Goal: Information Seeking & Learning: Find specific page/section

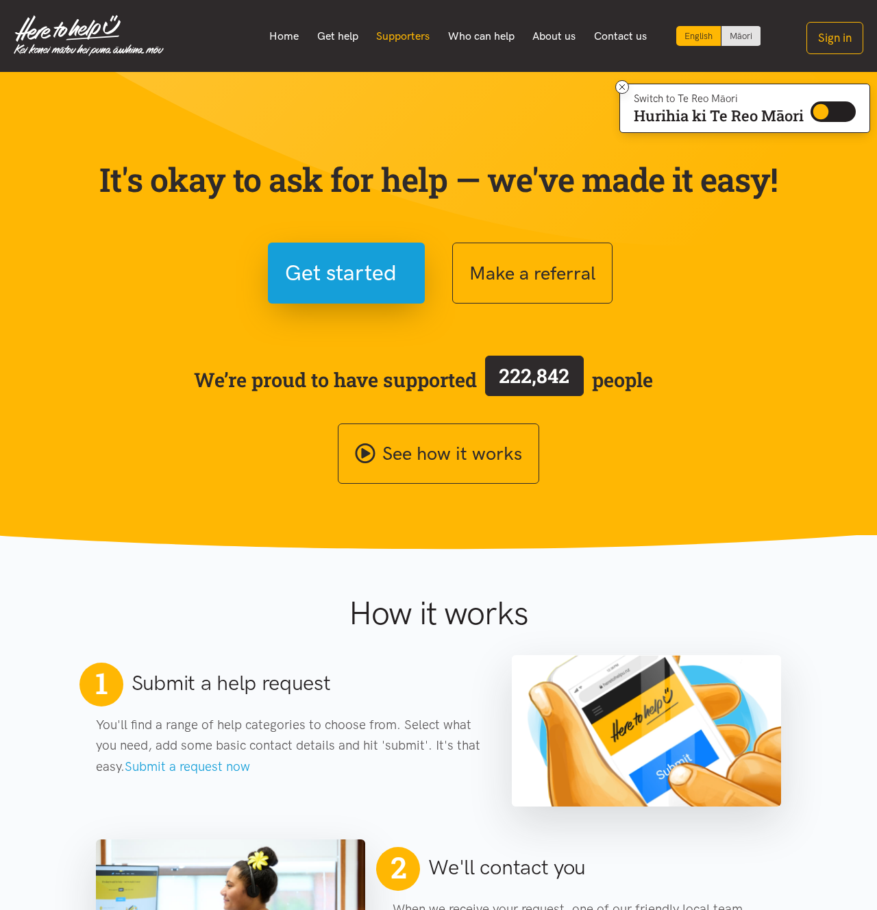
click at [415, 35] on link "Supporters" at bounding box center [403, 36] width 72 height 29
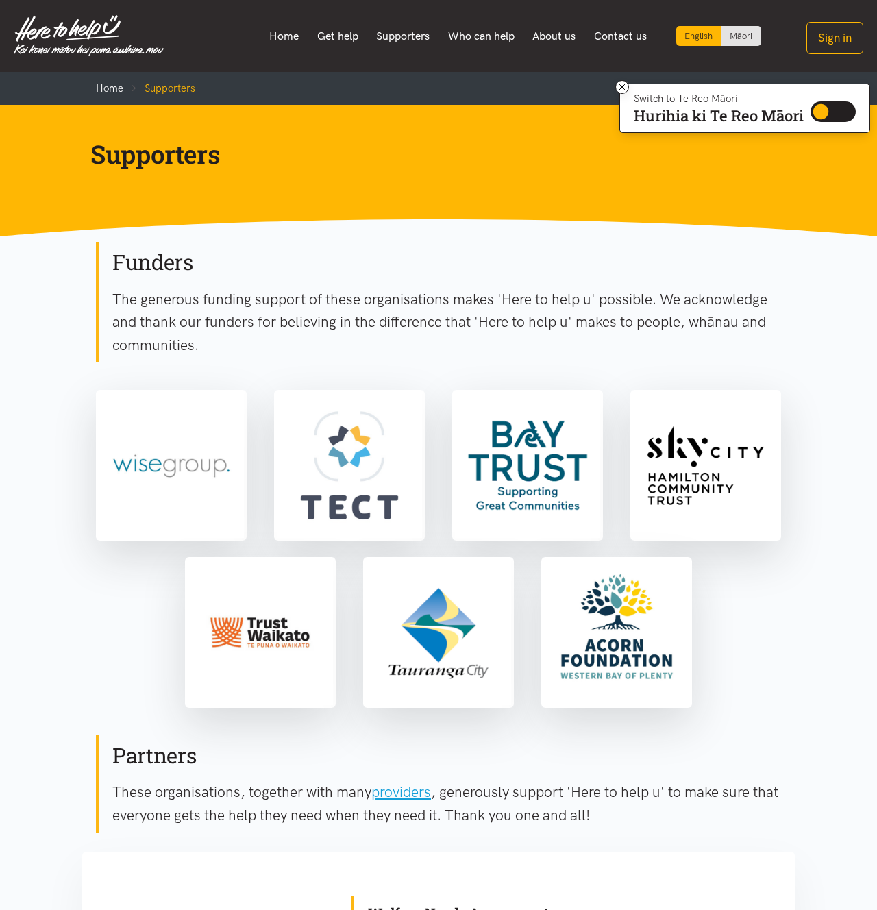
click at [251, 40] on div "Home Get help Supporters Who can help About us" at bounding box center [514, 36] width 700 height 29
click at [271, 39] on link "Home" at bounding box center [284, 36] width 48 height 29
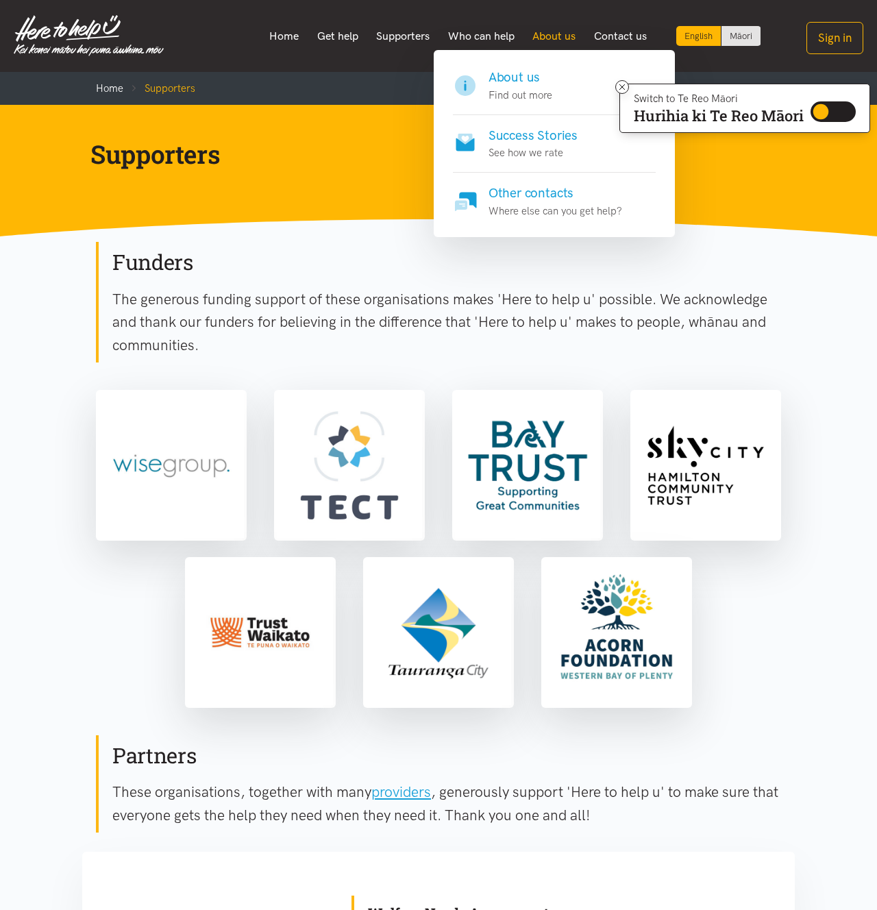
click at [550, 36] on link "About us" at bounding box center [555, 36] width 62 height 29
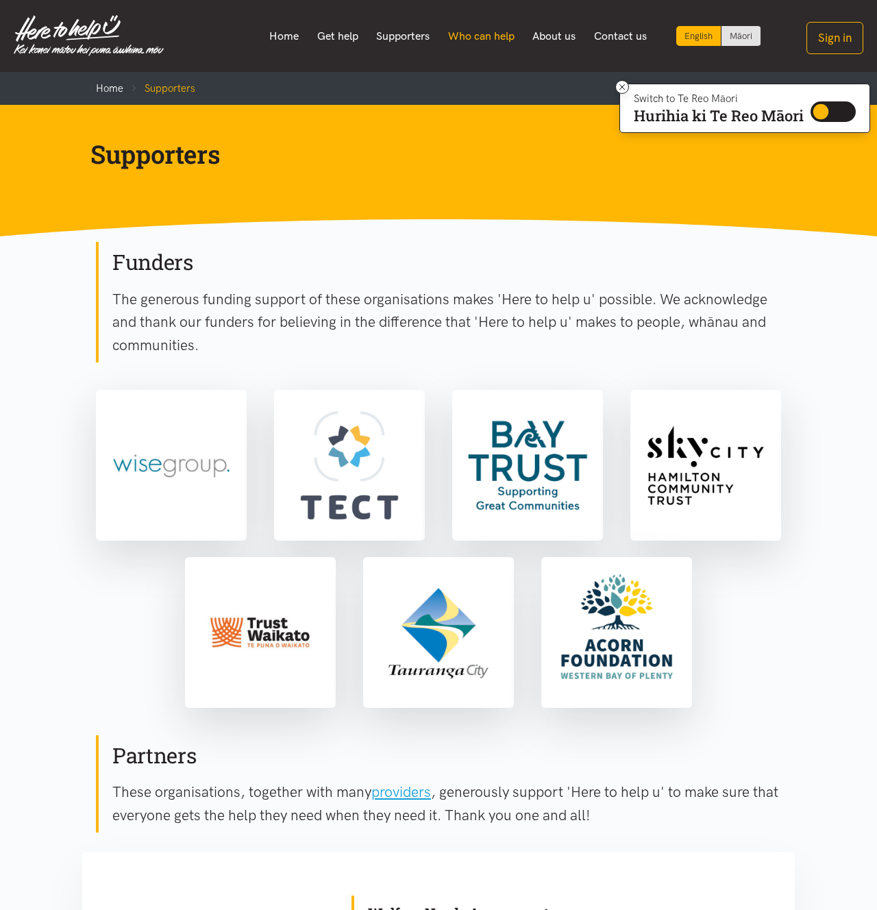
click at [481, 34] on link "Who can help" at bounding box center [481, 36] width 85 height 29
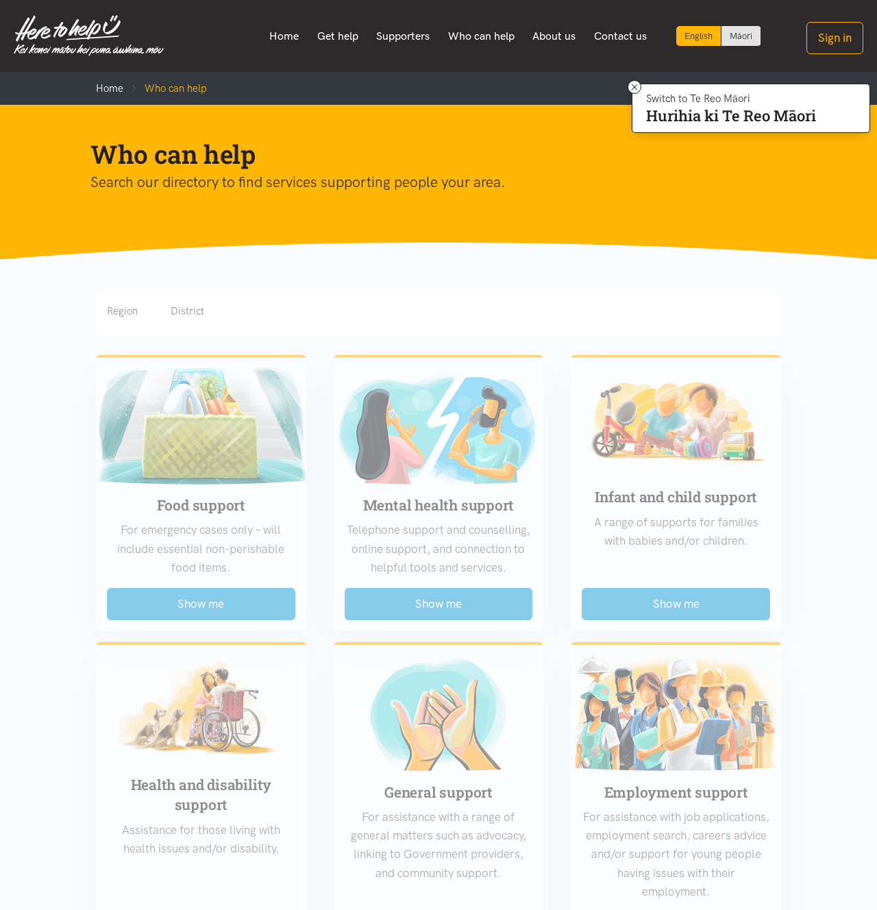
scroll to position [288, 0]
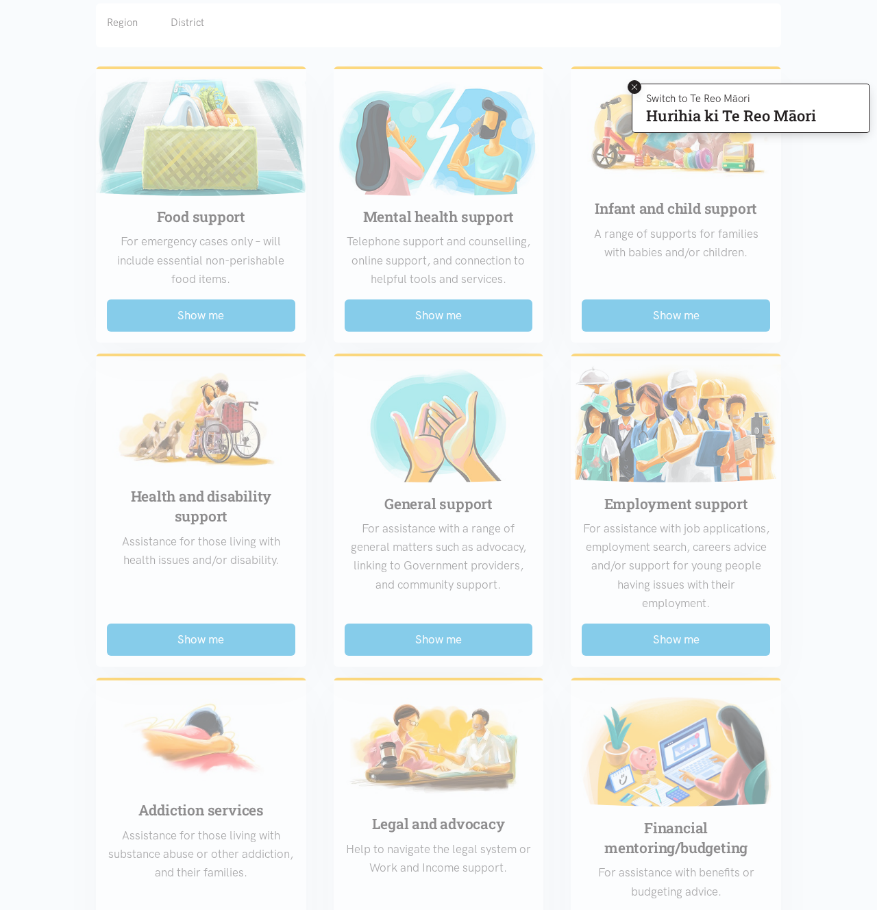
click at [630, 86] on icon at bounding box center [635, 87] width 10 height 10
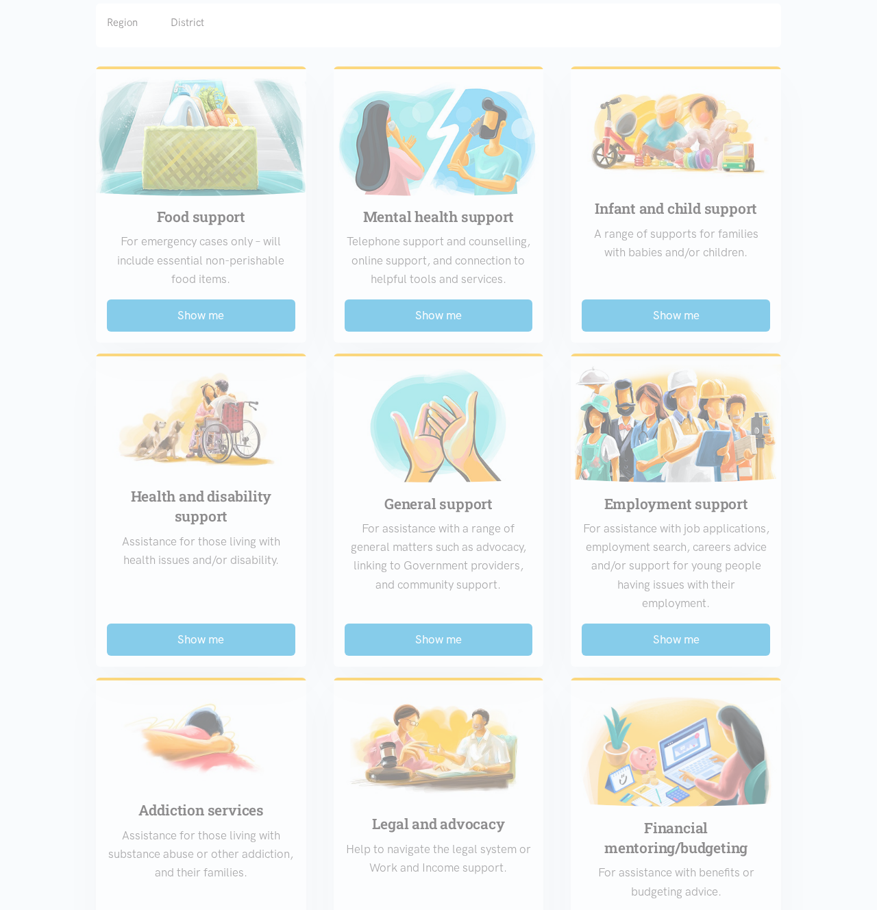
click at [251, 313] on div "Food support For emergency cases only – will include essential non-perishable f…" at bounding box center [438, 649] width 713 height 1186
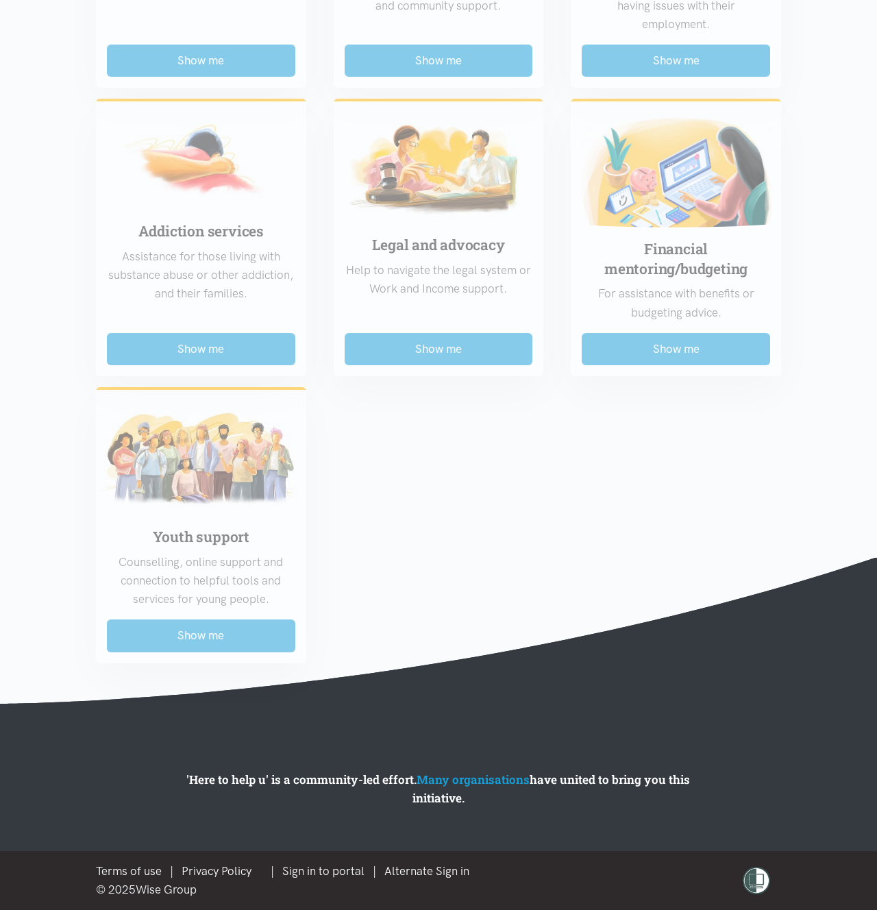
scroll to position [0, 0]
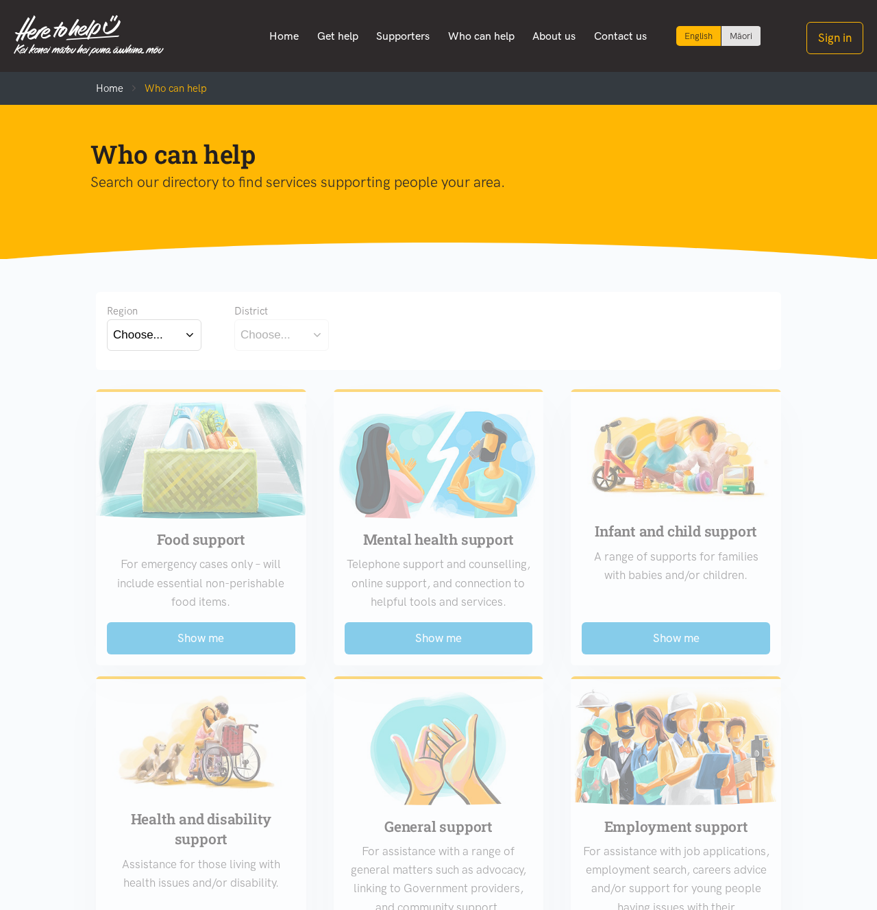
click at [191, 333] on button "Choose..." at bounding box center [154, 334] width 95 height 31
click at [124, 334] on div "Choose..." at bounding box center [138, 334] width 50 height 19
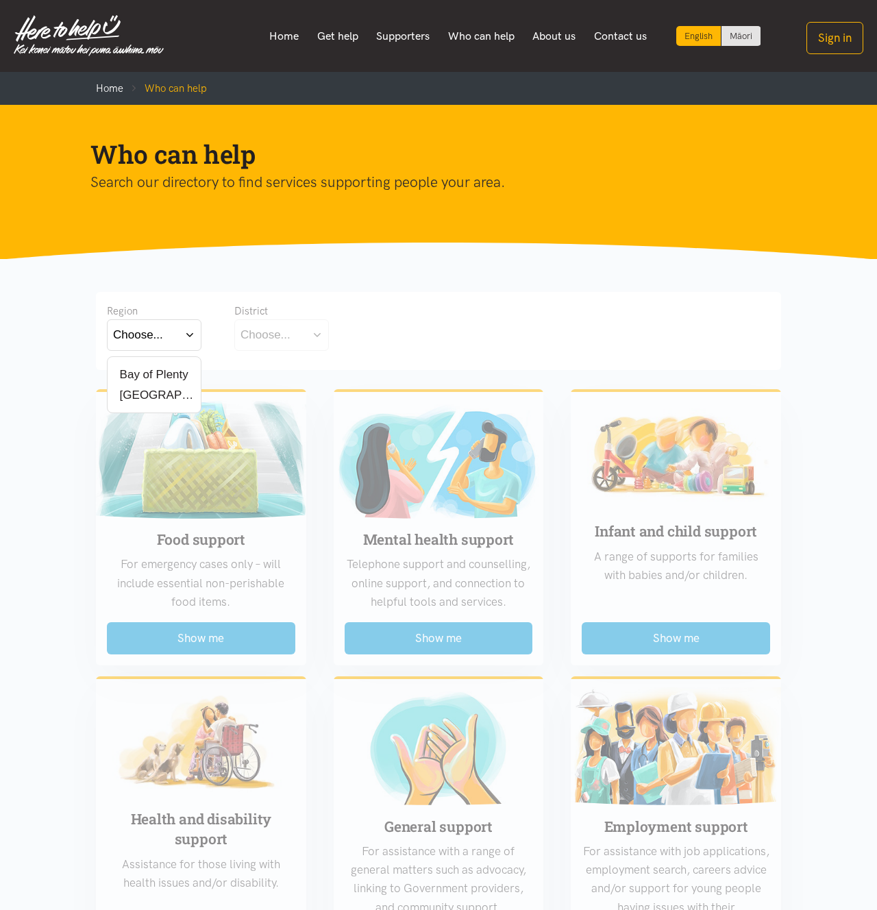
click at [130, 399] on label "Waikato" at bounding box center [154, 394] width 82 height 17
click at [0, 0] on input "Waikato" at bounding box center [0, 0] width 0 height 0
click at [303, 341] on button "Choose..." at bounding box center [302, 334] width 137 height 31
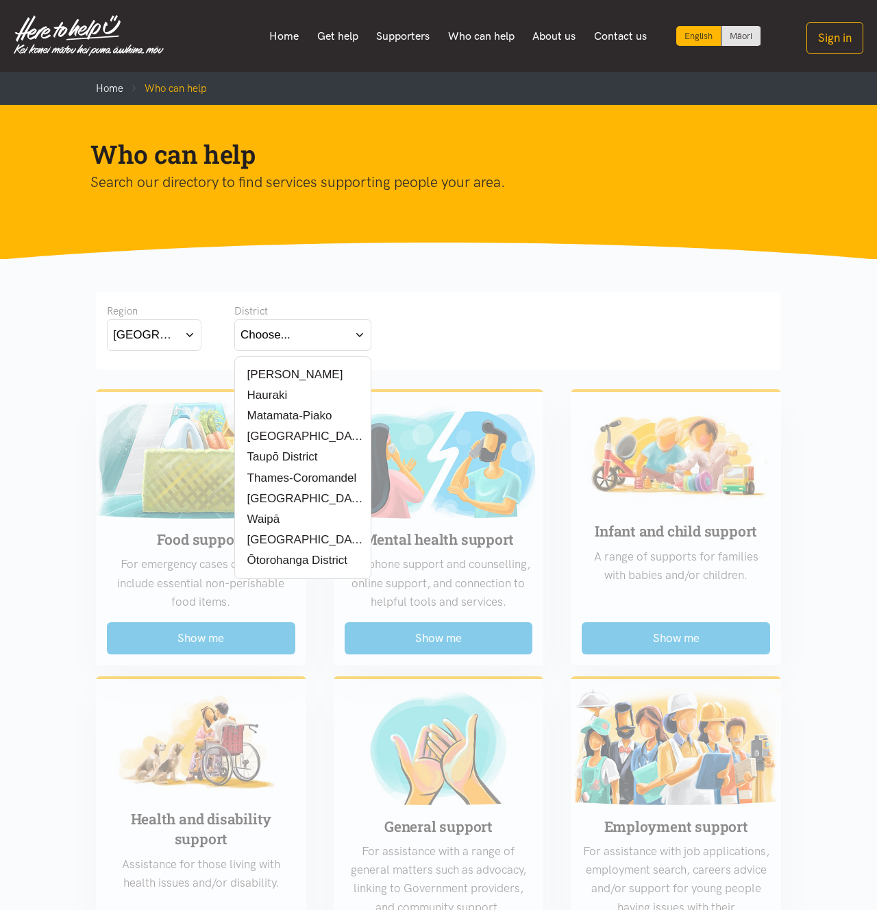
click at [260, 515] on label "Waipā" at bounding box center [261, 519] width 41 height 17
click at [0, 0] on input "Waipā" at bounding box center [0, 0] width 0 height 0
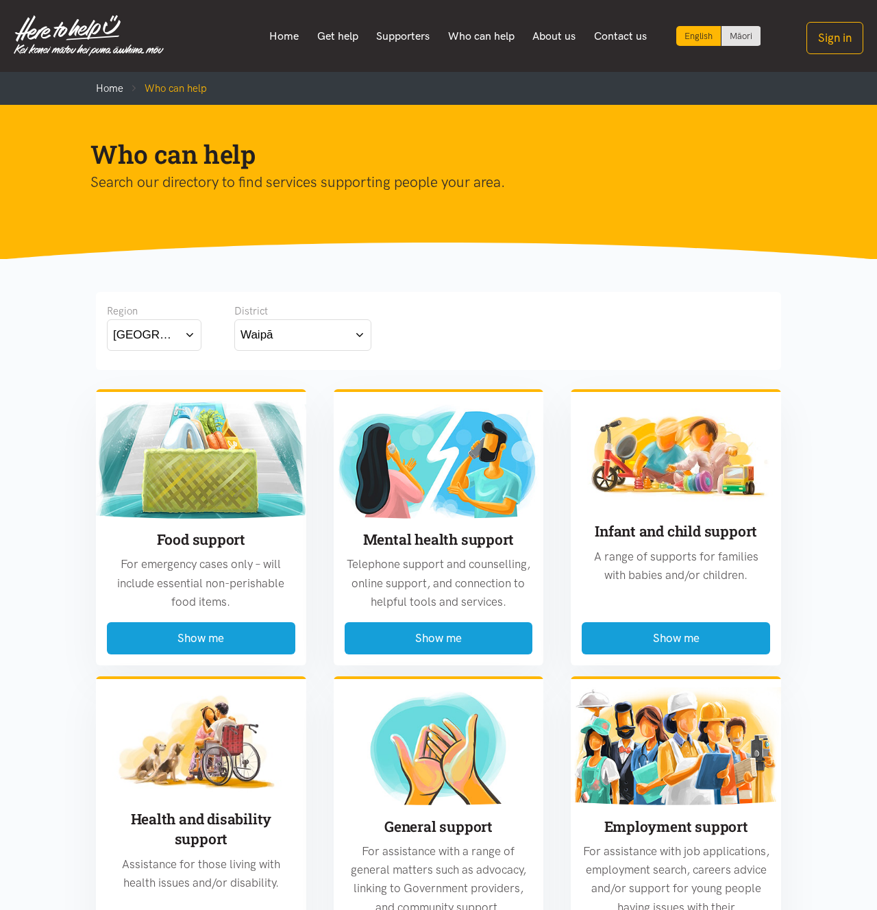
click at [83, 42] on img at bounding box center [89, 35] width 150 height 41
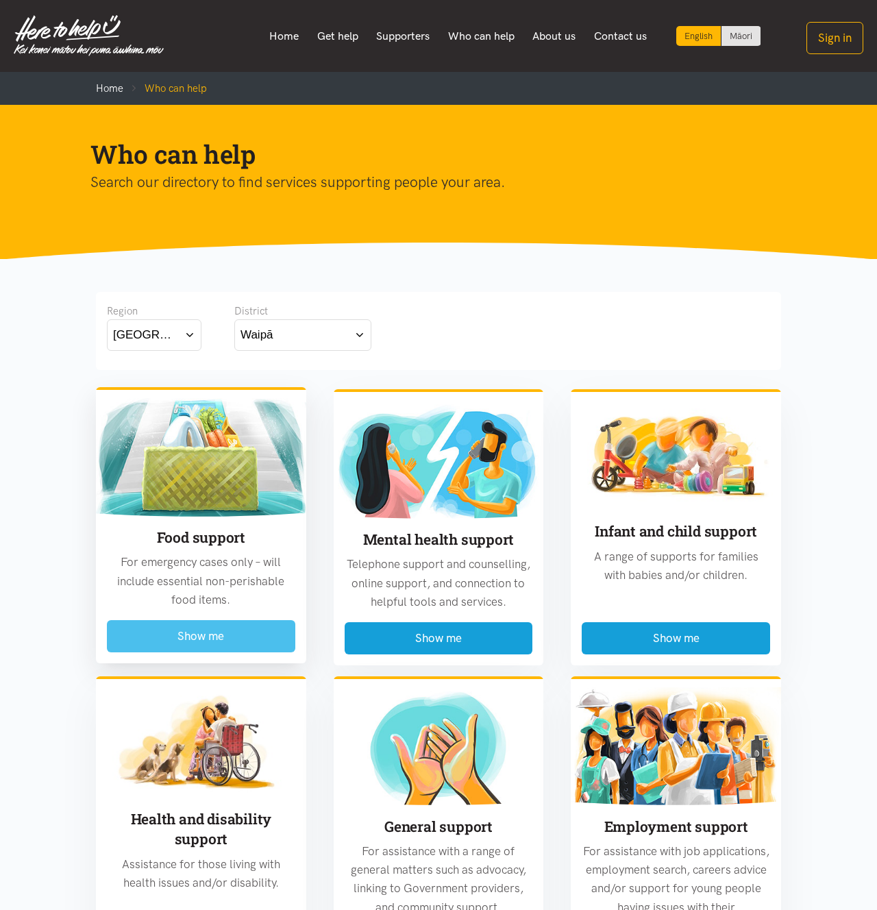
click at [188, 644] on button "Show me" at bounding box center [201, 636] width 188 height 32
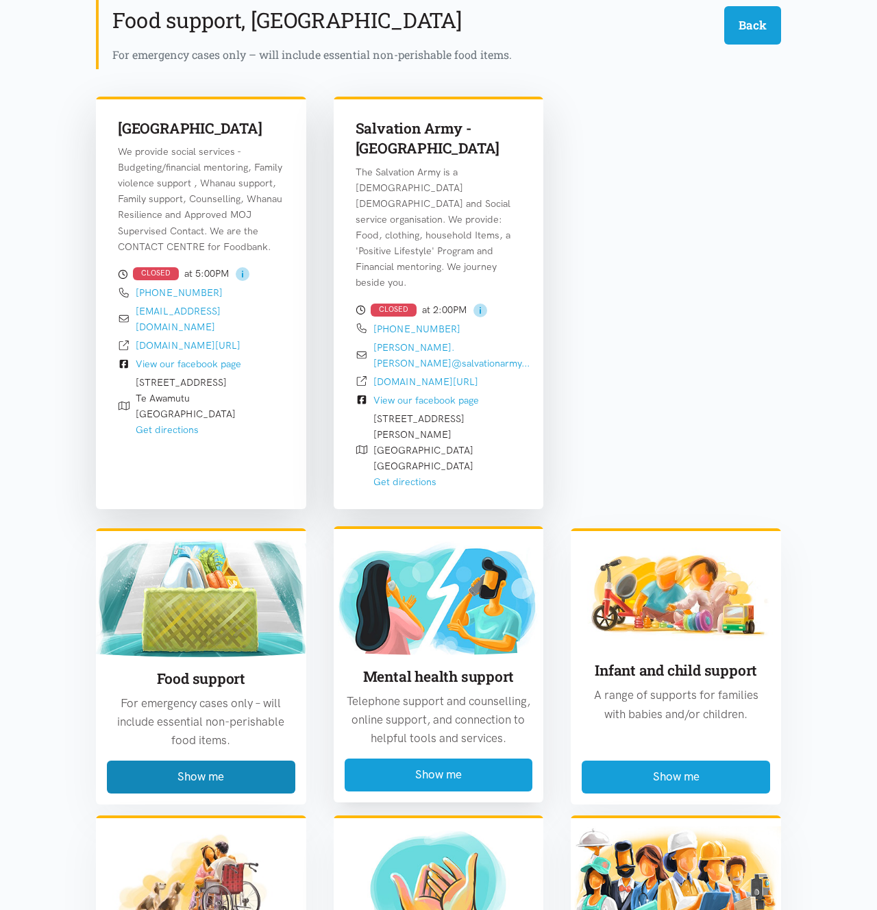
scroll to position [769, 0]
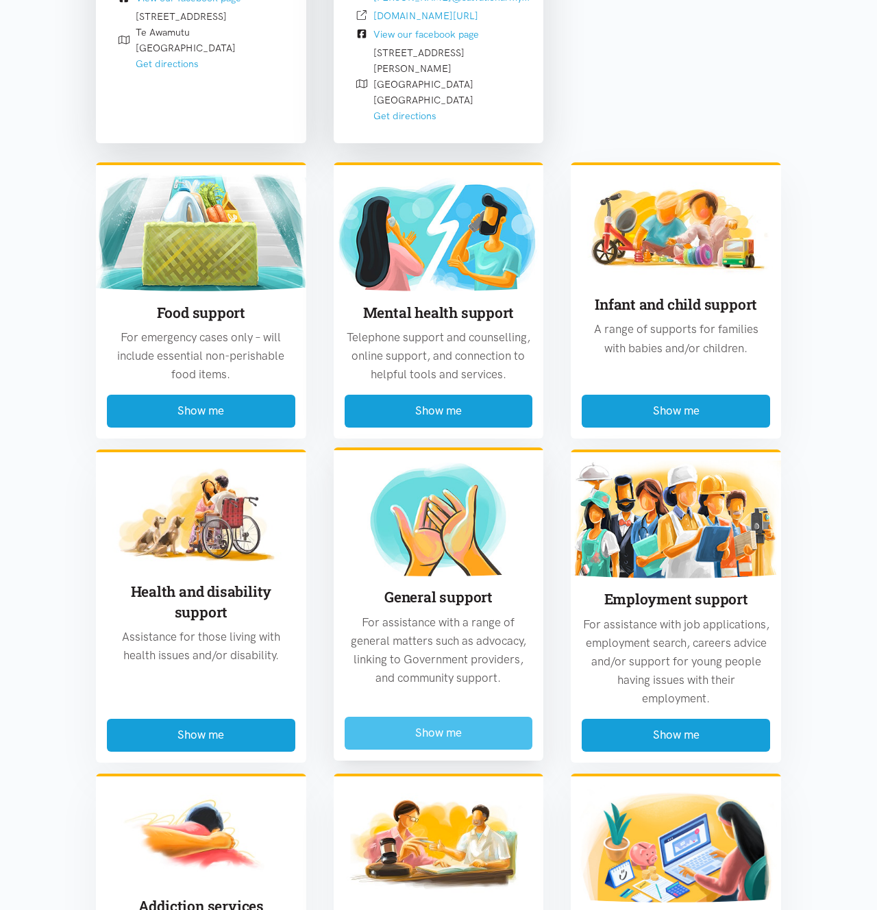
click at [461, 717] on button "Show me" at bounding box center [439, 733] width 188 height 32
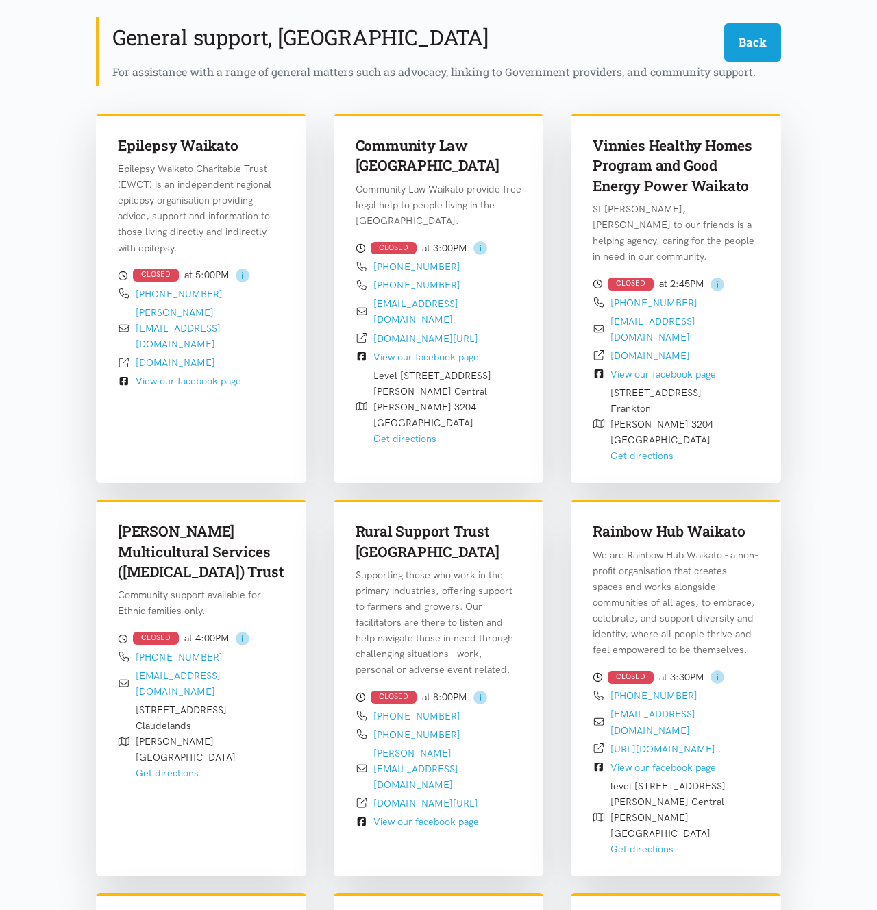
scroll to position [140, 0]
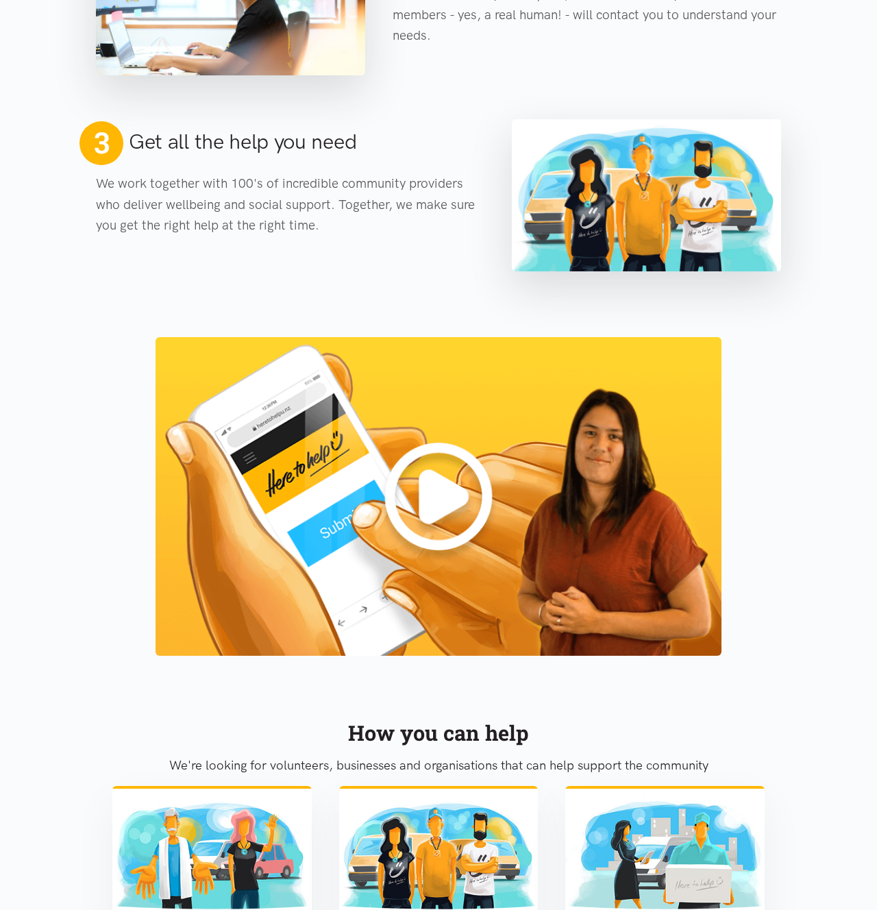
scroll to position [1313, 0]
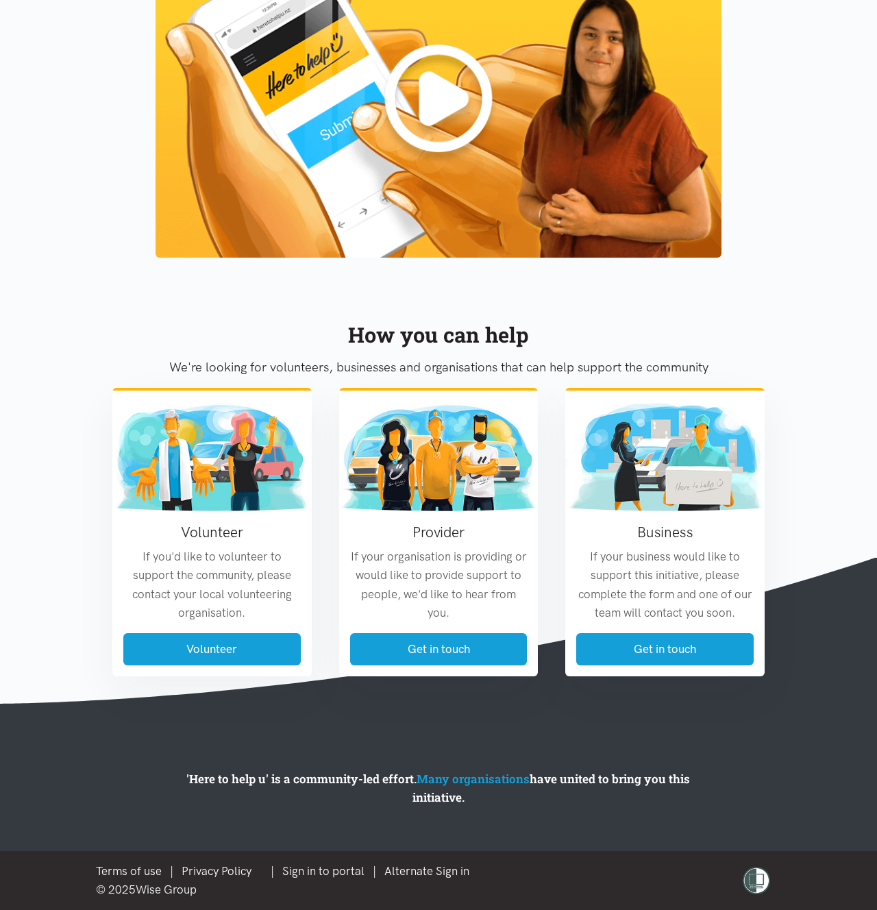
click at [835, 416] on section "How you can help We're looking for volunteers, businesses and organisations tha…" at bounding box center [438, 487] width 877 height 436
